Goal: Navigation & Orientation: Go to known website

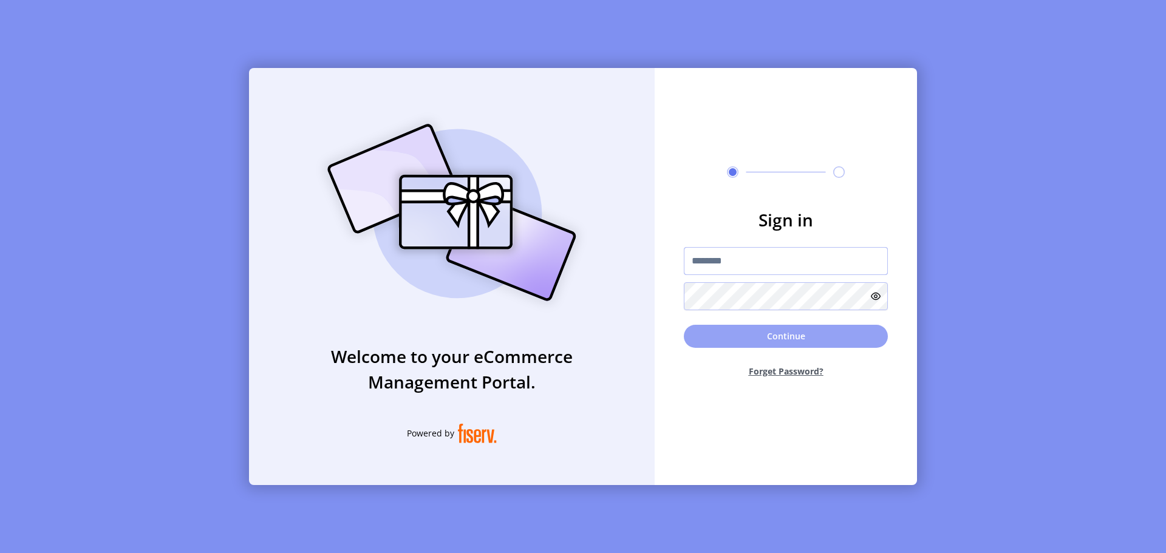
type input "**********"
click at [708, 339] on button "Continue" at bounding box center [786, 336] width 204 height 23
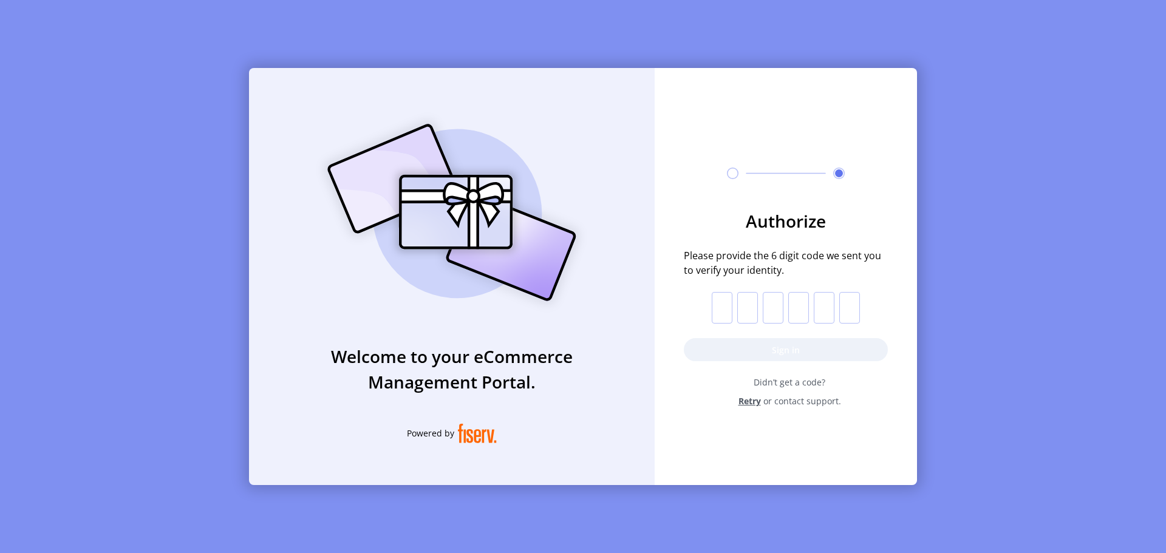
click at [713, 307] on input "text" at bounding box center [722, 308] width 21 height 32
type input "*"
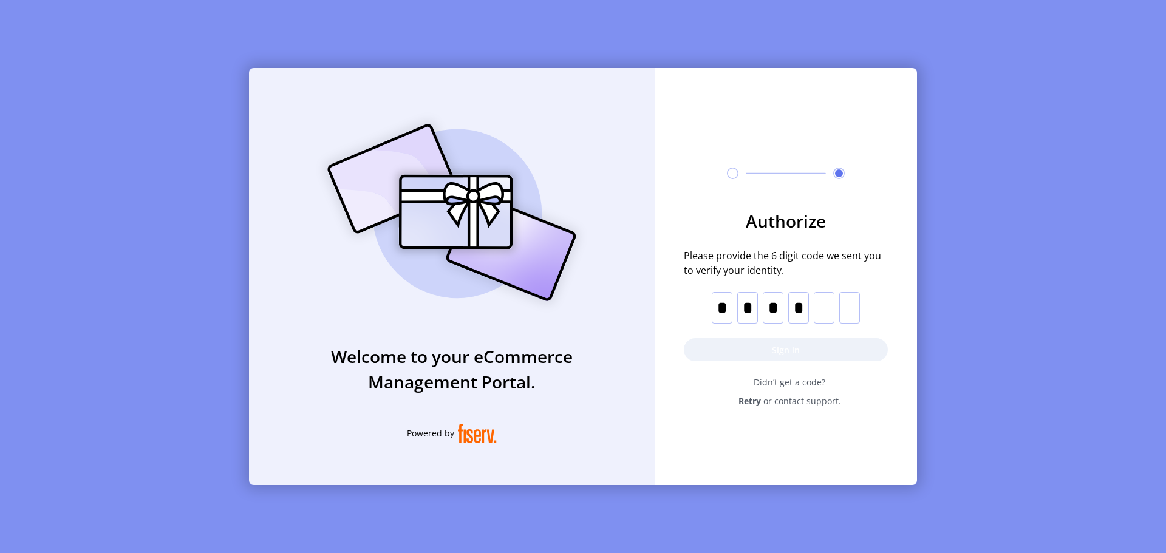
type input "*"
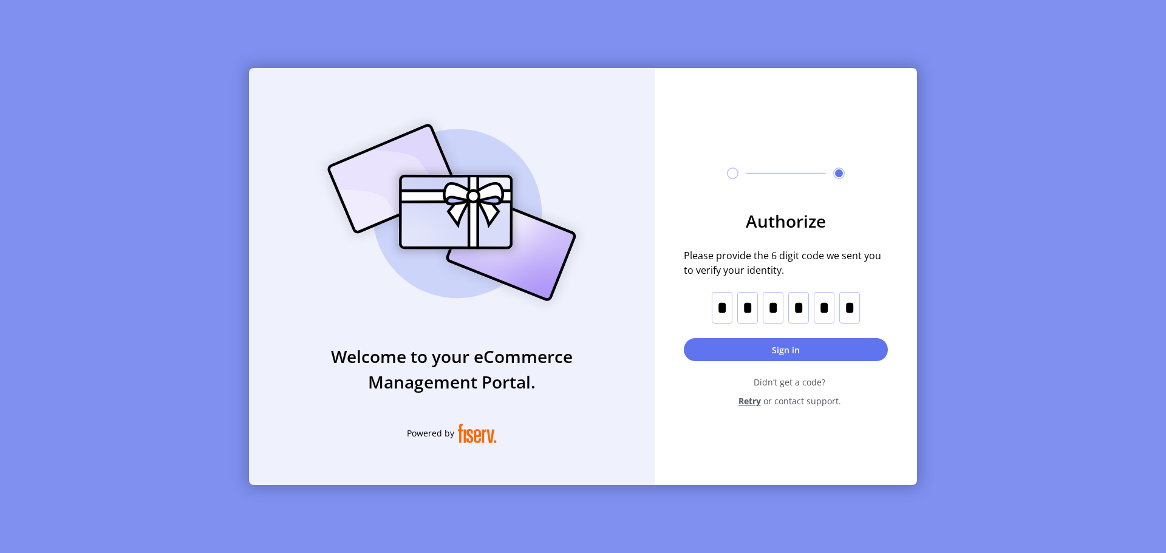
type input "*"
click at [719, 335] on form "Authorize Please provide the 6 digit code we sent you to verify your identity. …" at bounding box center [786, 307] width 262 height 199
click at [722, 350] on button "Sign in" at bounding box center [786, 349] width 204 height 23
